Goal: Answer question/provide support

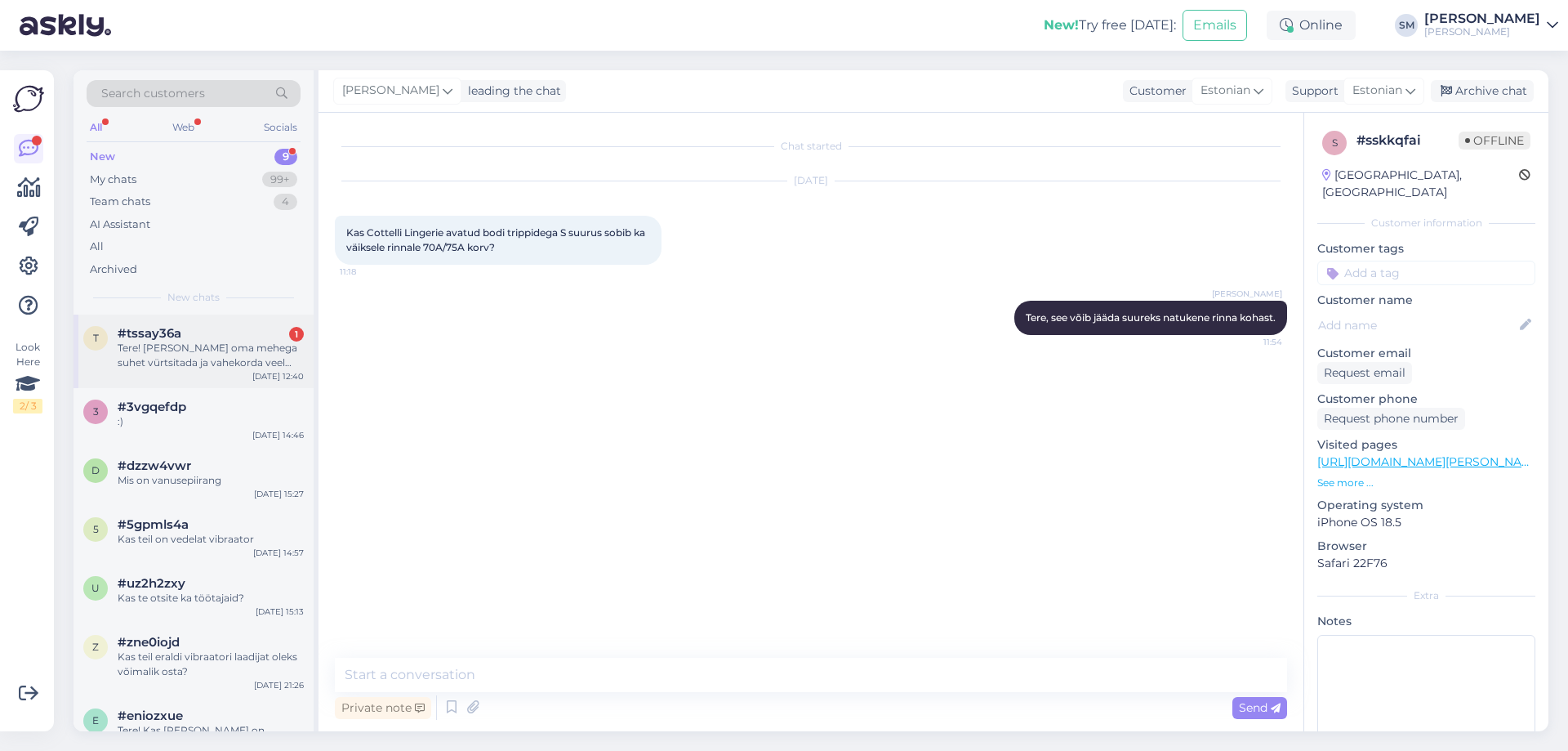
click at [214, 356] on div "Tere! [PERSON_NAME] oma mehega suhet vürtsitada ja vahekorda veel enam naudingu…" at bounding box center [210, 356] width 186 height 29
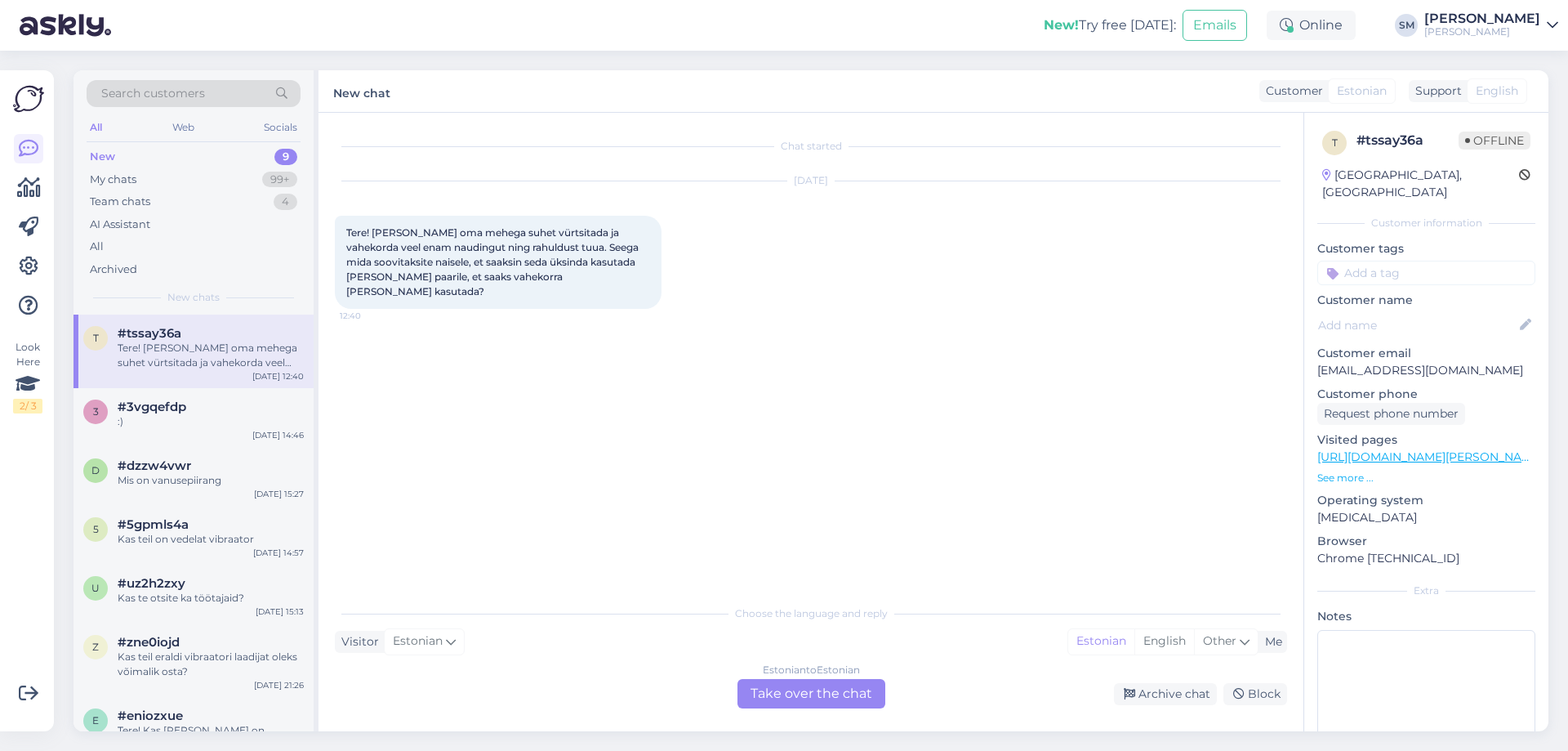
click at [850, 684] on div "Estonian to Estonian Take over the chat" at bounding box center [811, 694] width 148 height 29
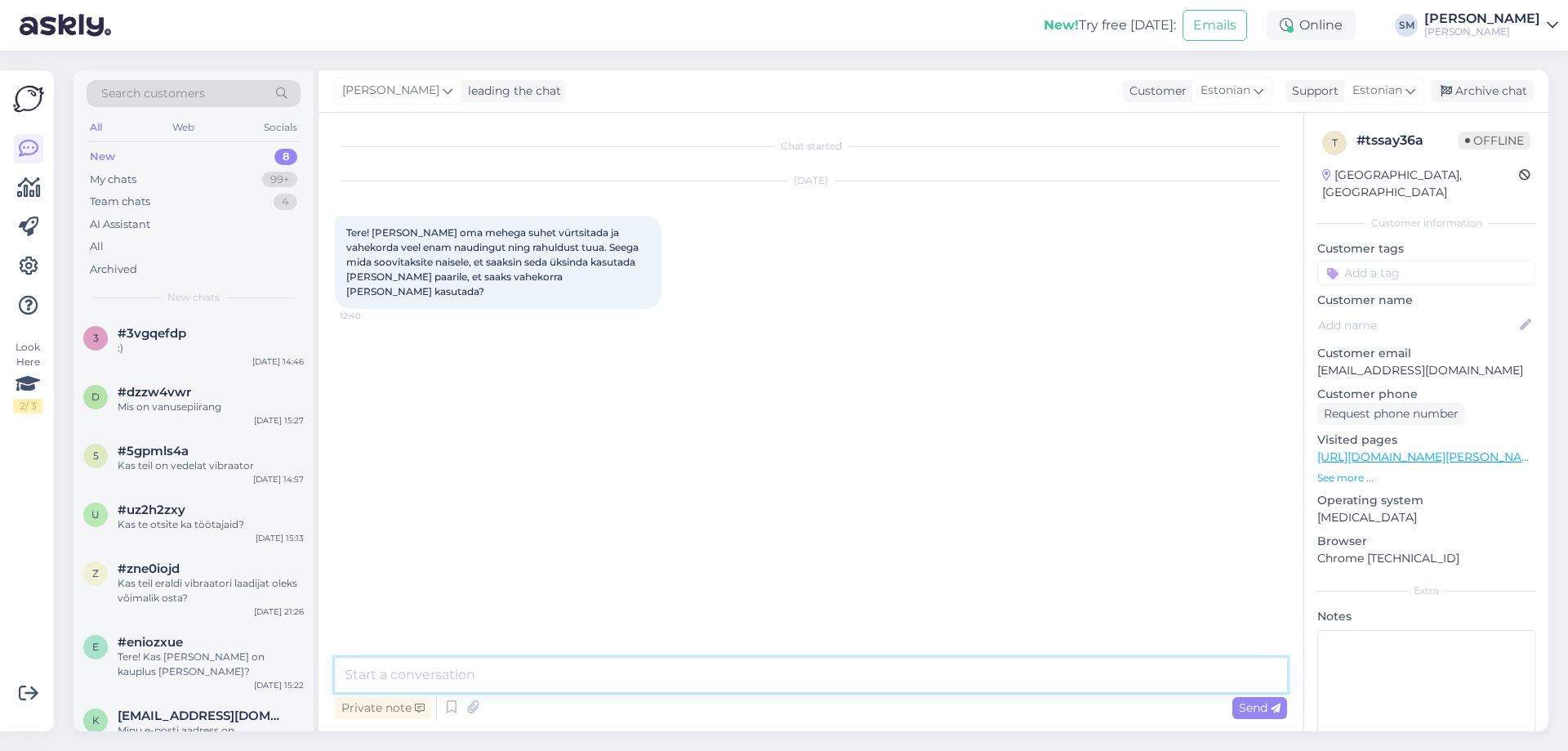
click at [588, 681] on textarea at bounding box center [810, 675] width 952 height 35
click at [829, 681] on textarea "Tere, naistele kõige populaarsemad tooted on heli- ja õhulainetega kliitori sti…" at bounding box center [810, 675] width 952 height 35
click at [954, 675] on textarea "Tere, naistele kõige populaarsemad tooted on heli- ja õhulainetega kliitoristim…" at bounding box center [810, 675] width 952 height 35
paste textarea "[URL][DOMAIN_NAME][PERSON_NAME]"
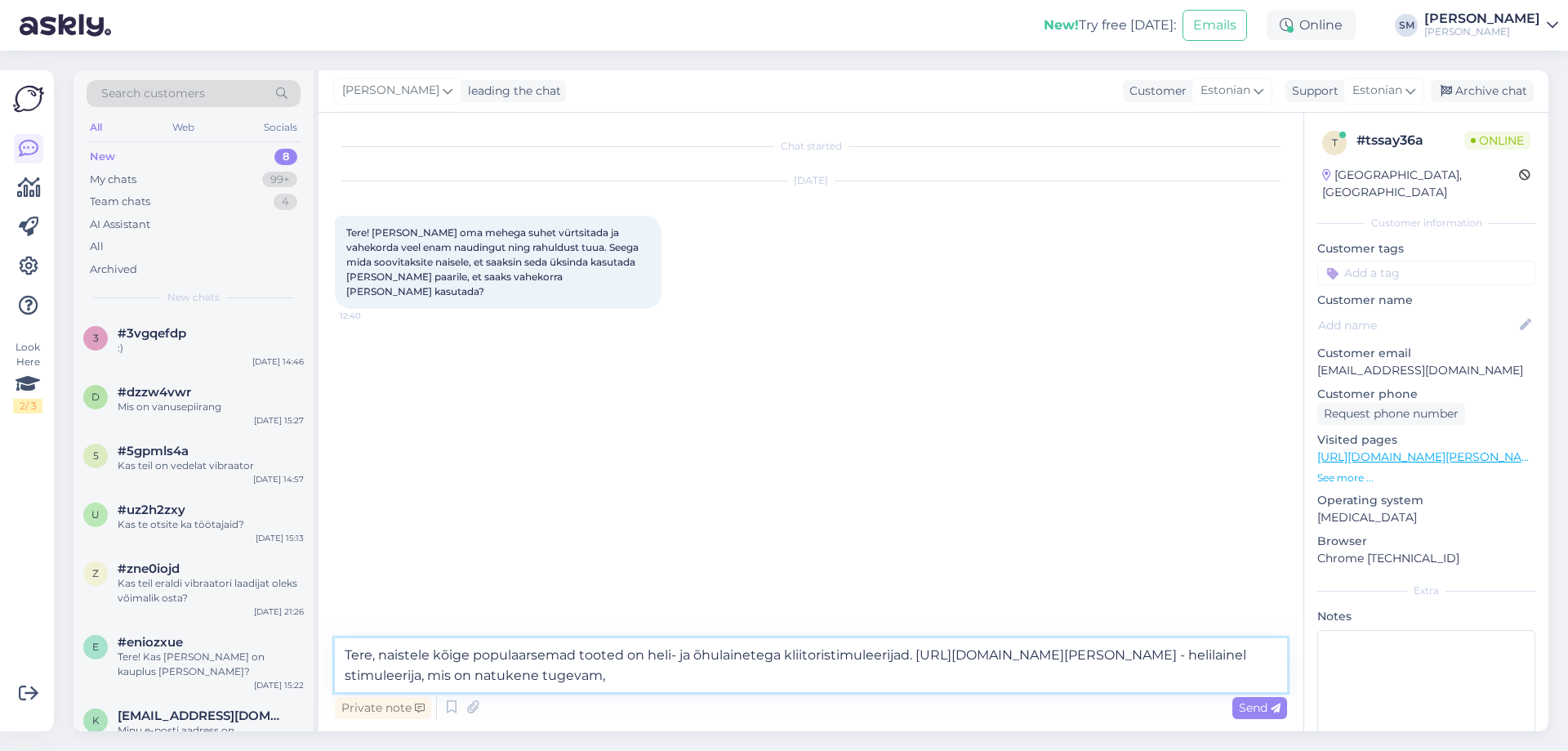
paste textarea "[URL][DOMAIN_NAME][PERSON_NAME]"
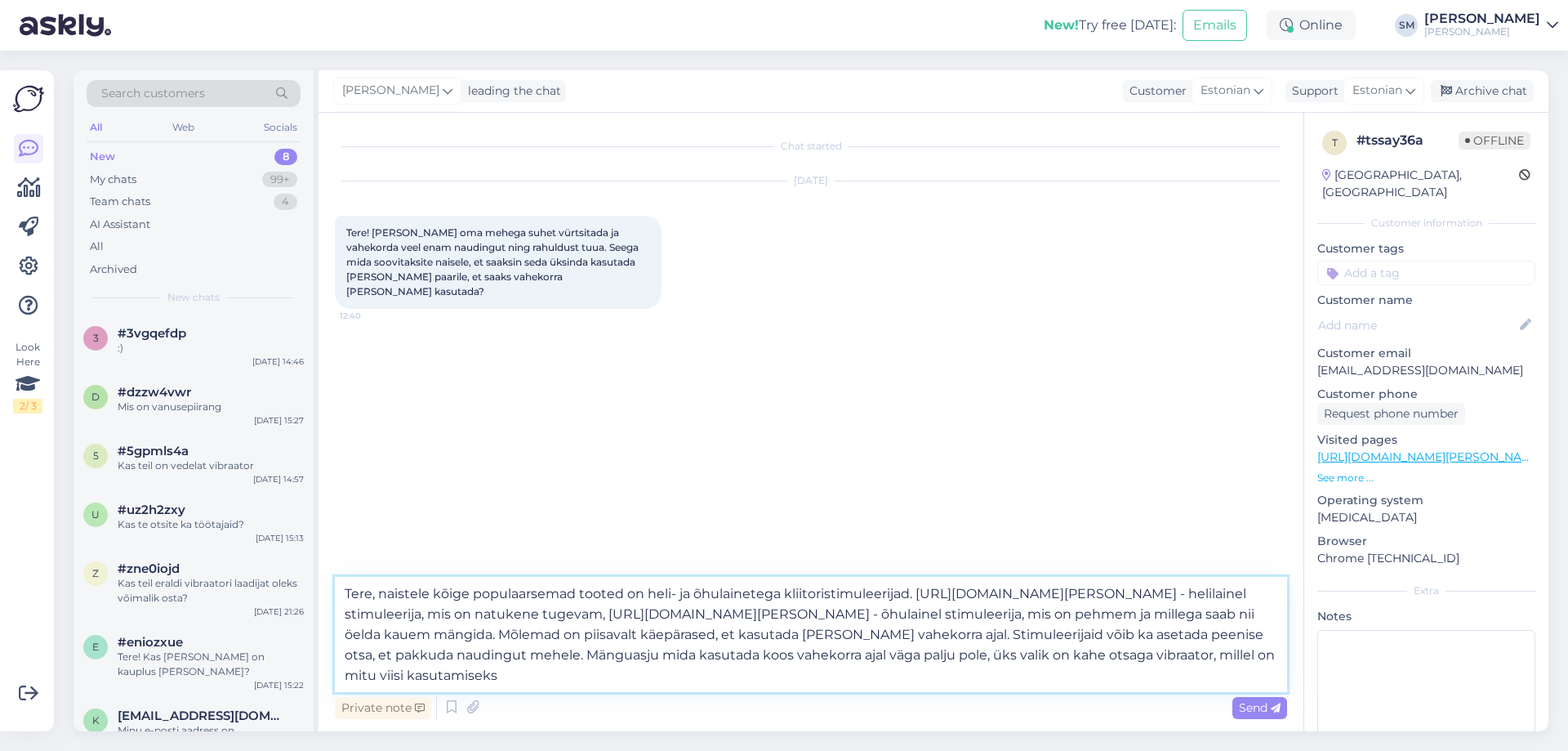
paste textarea "[URL][DOMAIN_NAME][PERSON_NAME][PERSON_NAME]"
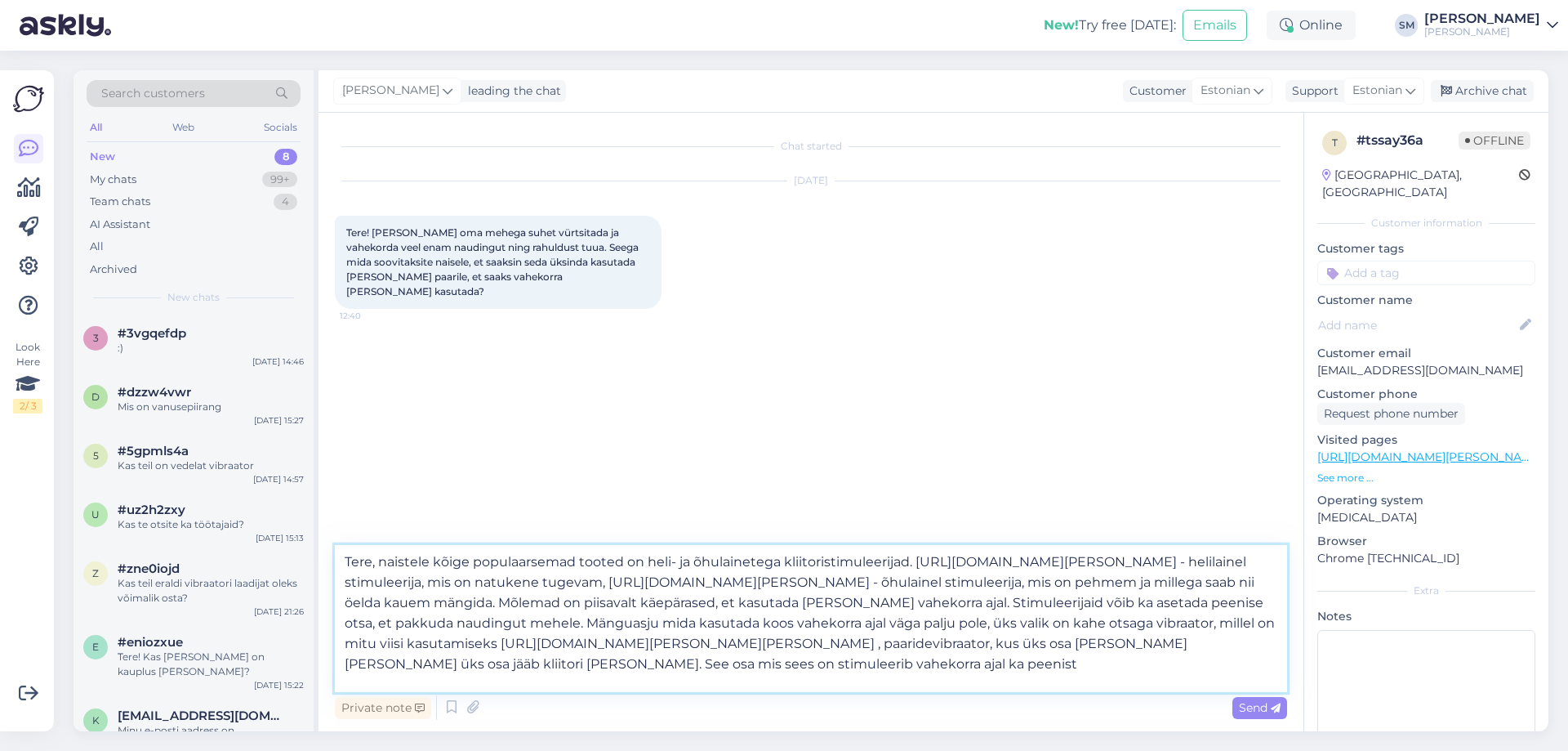
paste textarea "[URL][DOMAIN_NAME][PERSON_NAME][PERSON_NAME]"
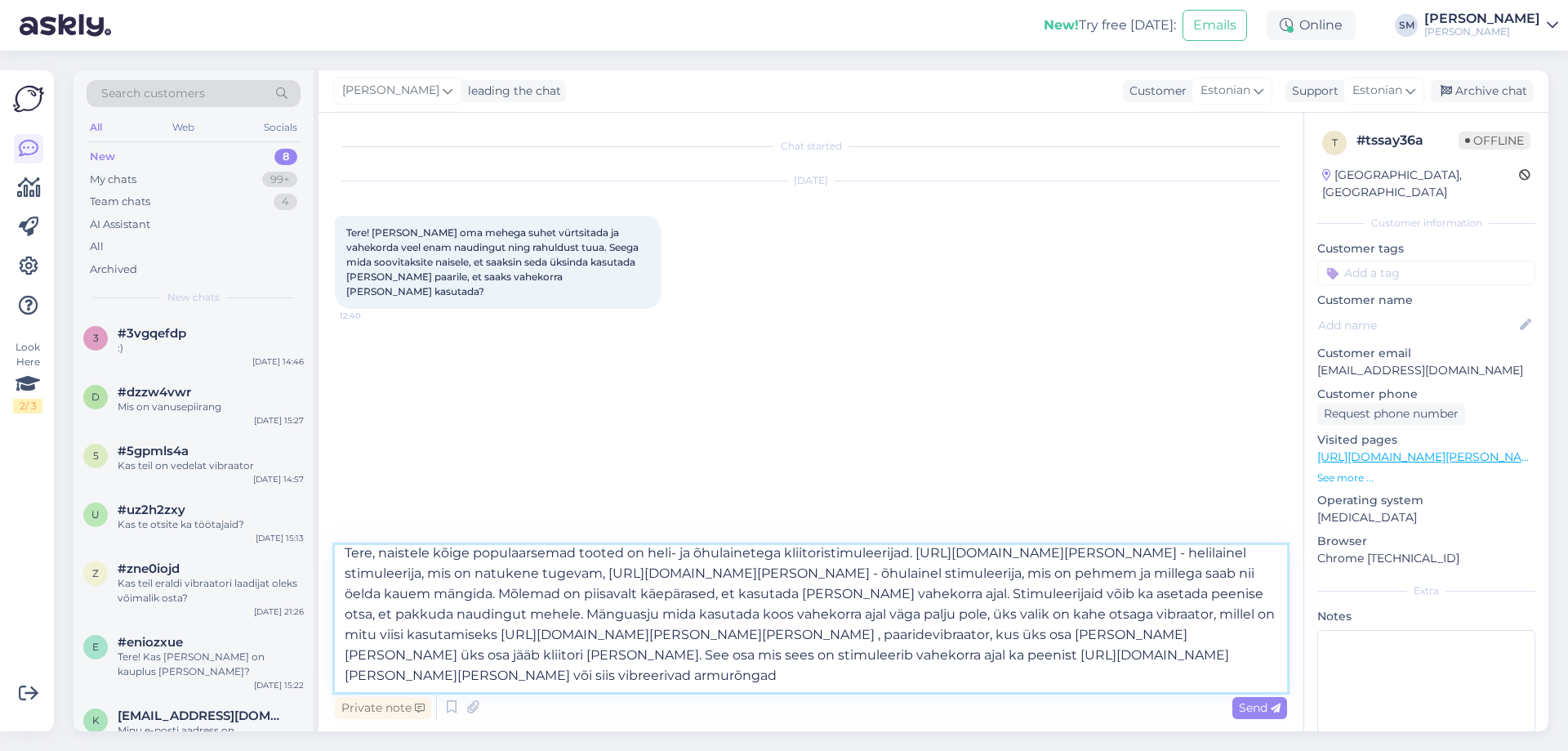
paste textarea "[URL][DOMAIN_NAME][PERSON_NAME]"
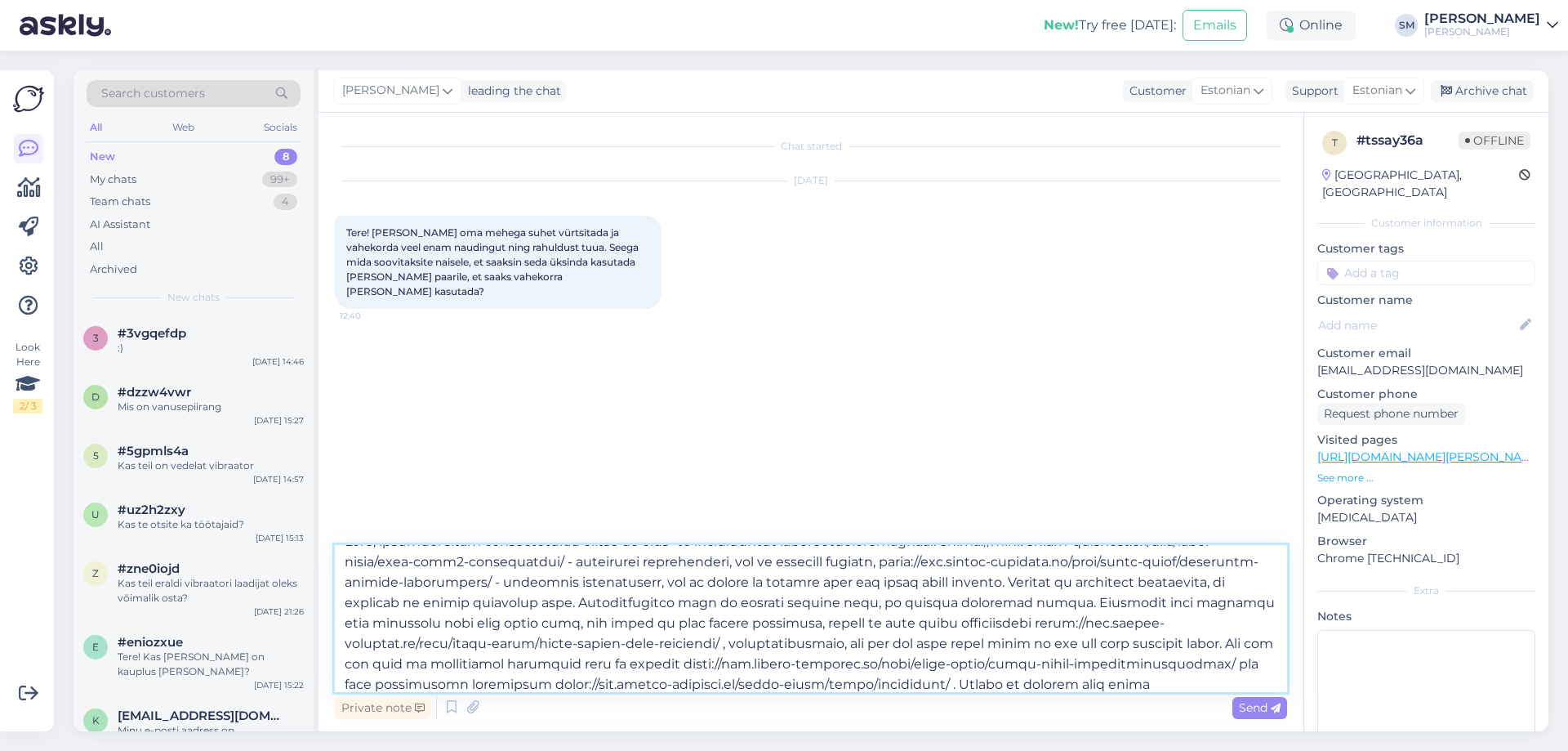
scroll to position [41, 0]
paste textarea "[URL][DOMAIN_NAME][PERSON_NAME]"
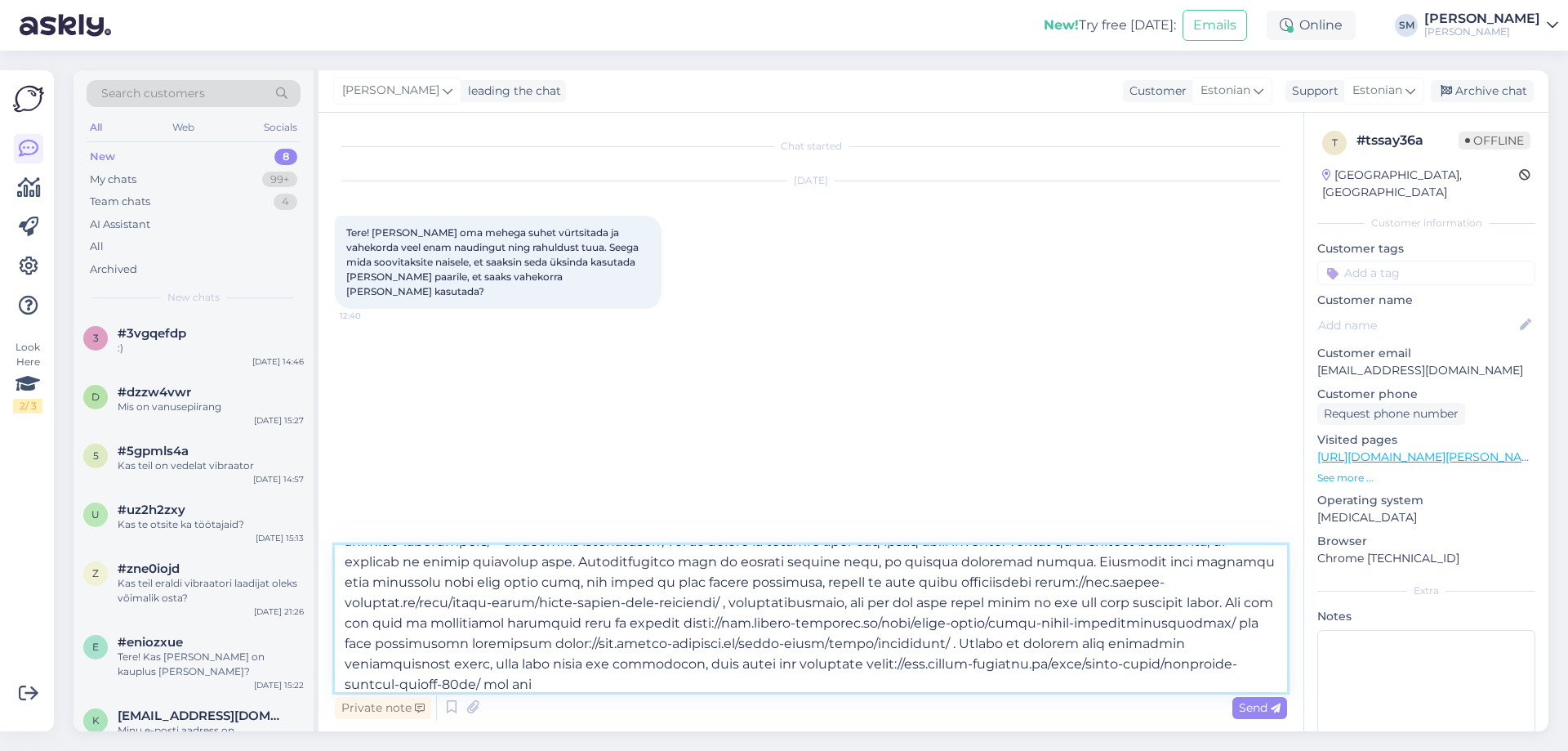
paste textarea "[URL][DOMAIN_NAME][PERSON_NAME]"
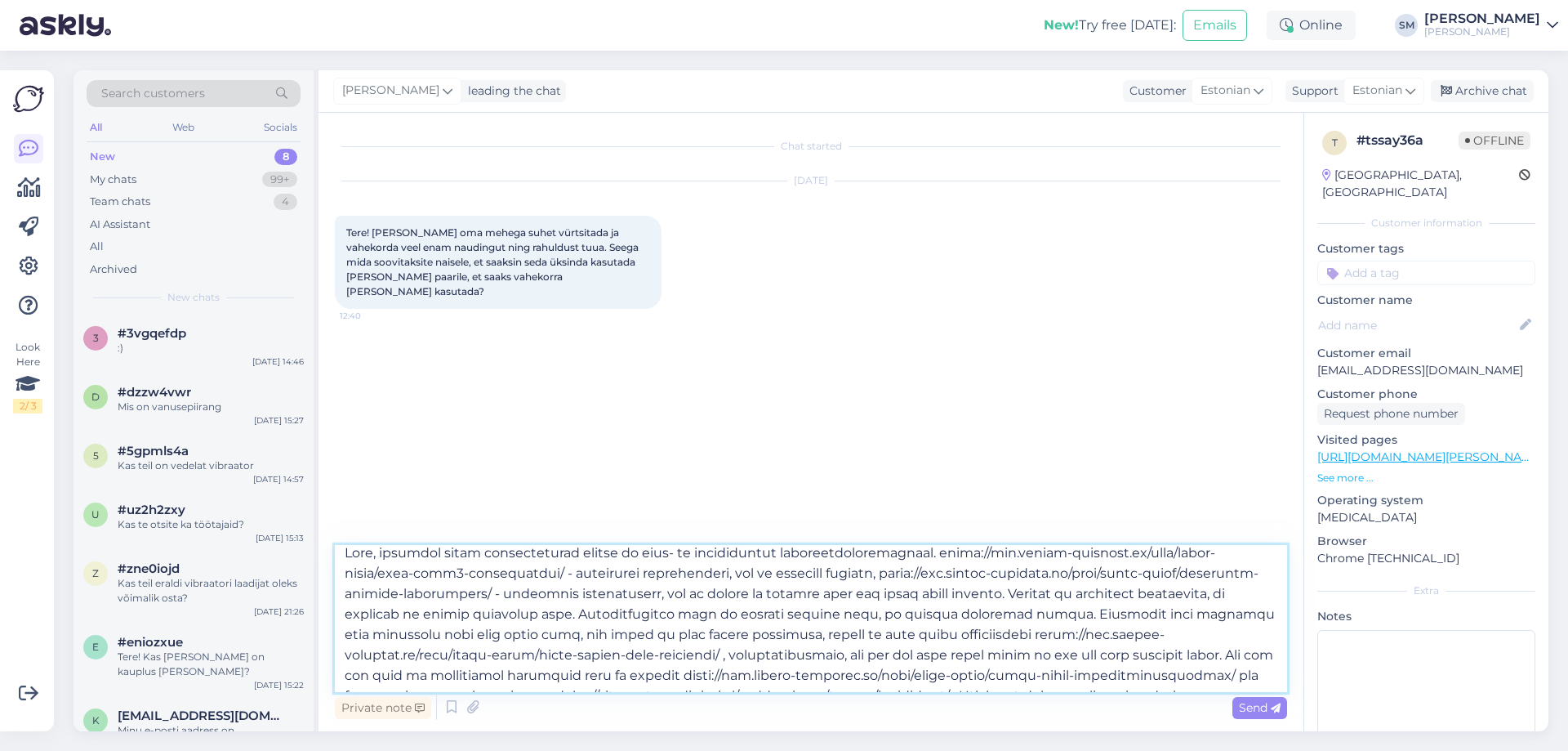
scroll to position [70, 0]
type textarea "Lore, ipsumdol sitam consecteturad elitse do eius- te incididuntut laboreetdolo…"
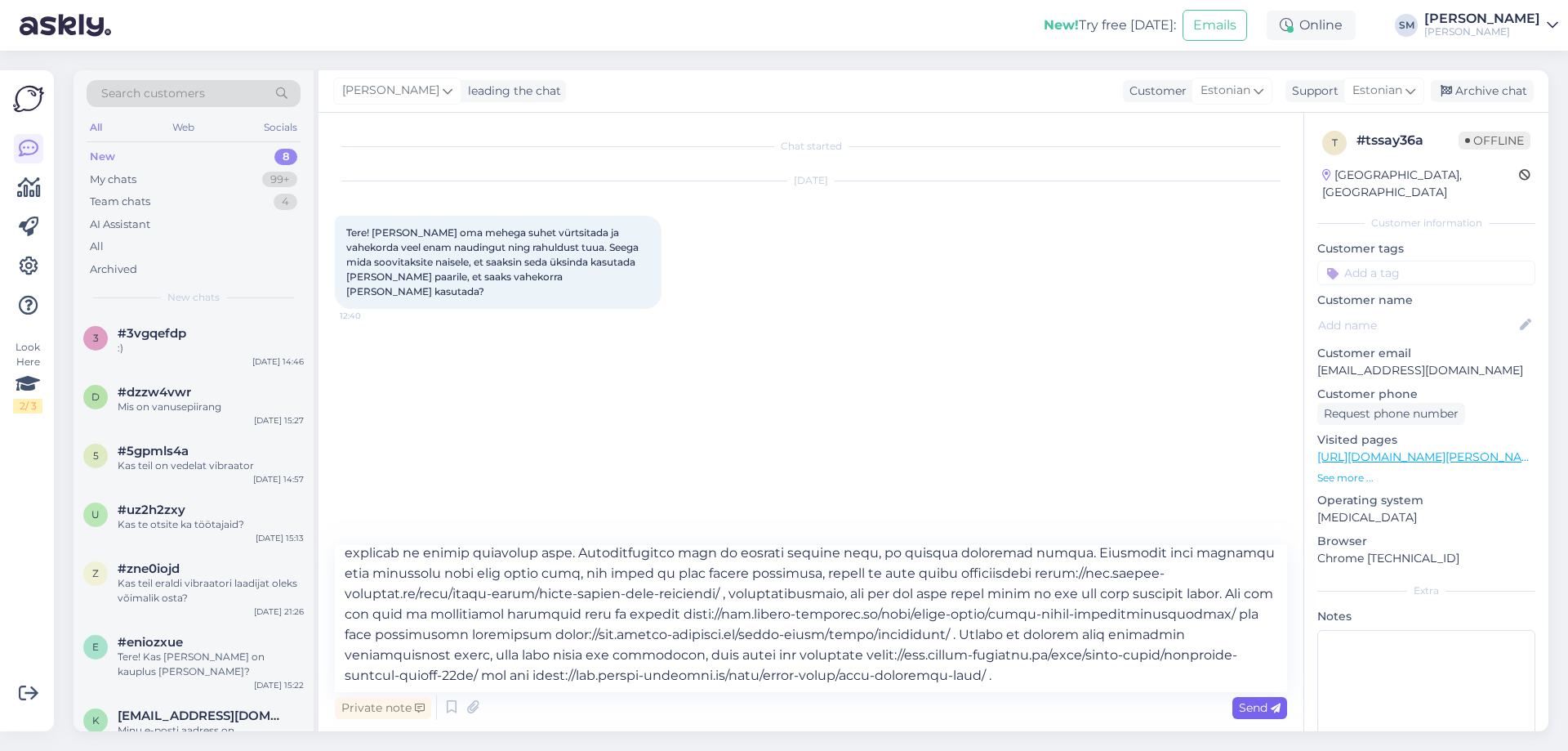
click at [1239, 712] on span "Send" at bounding box center [1259, 707] width 42 height 15
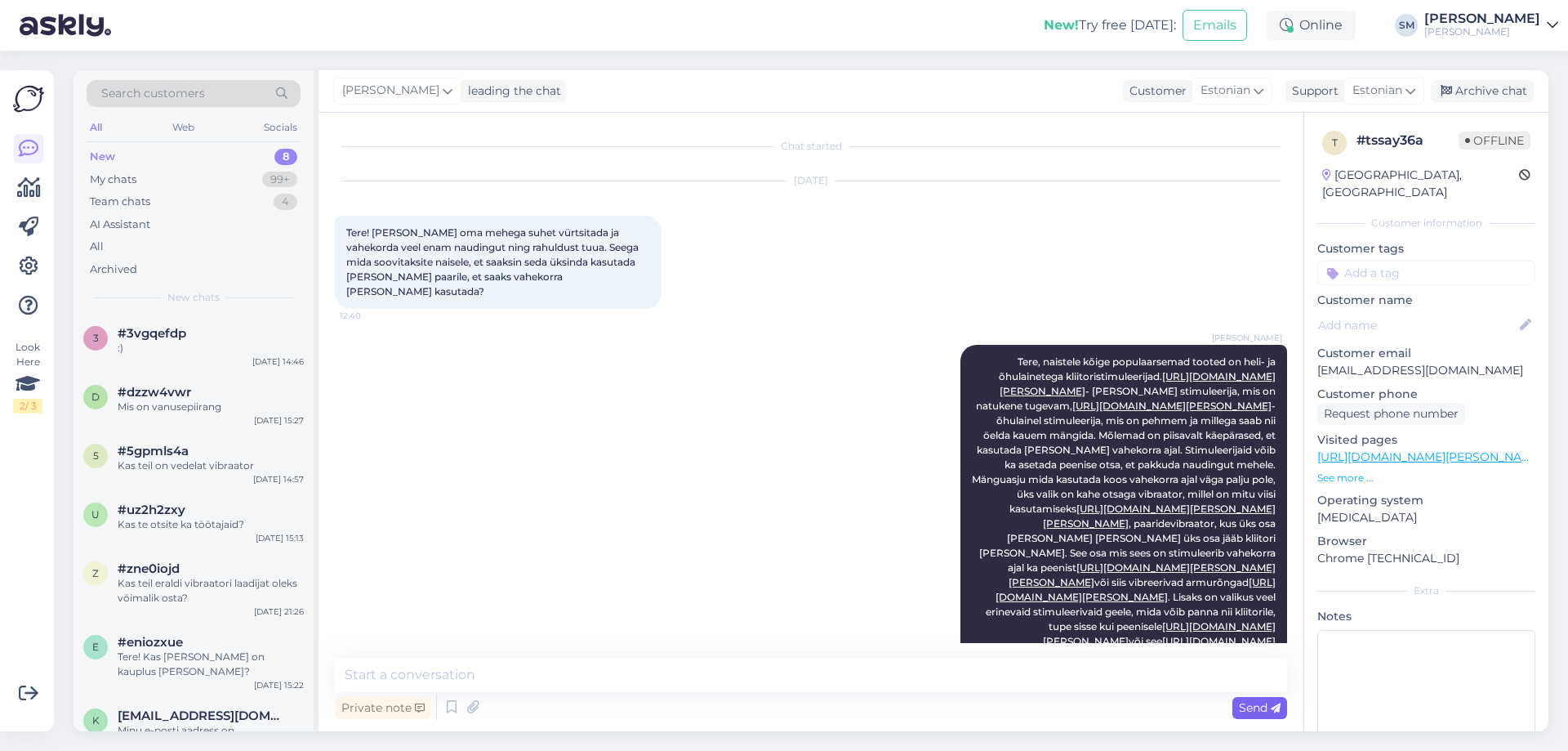
scroll to position [93, 0]
